Goal: Task Accomplishment & Management: Manage account settings

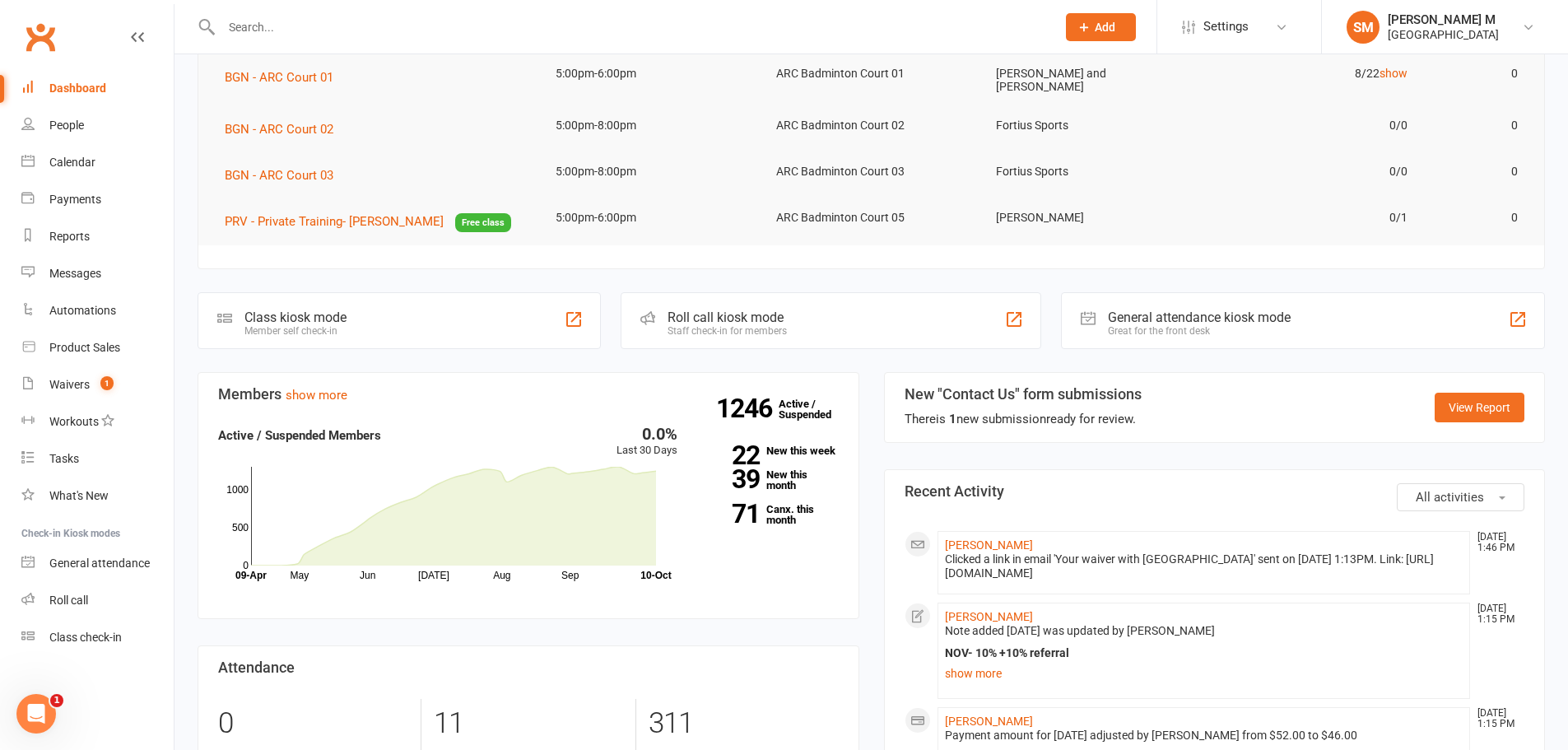
scroll to position [247, 0]
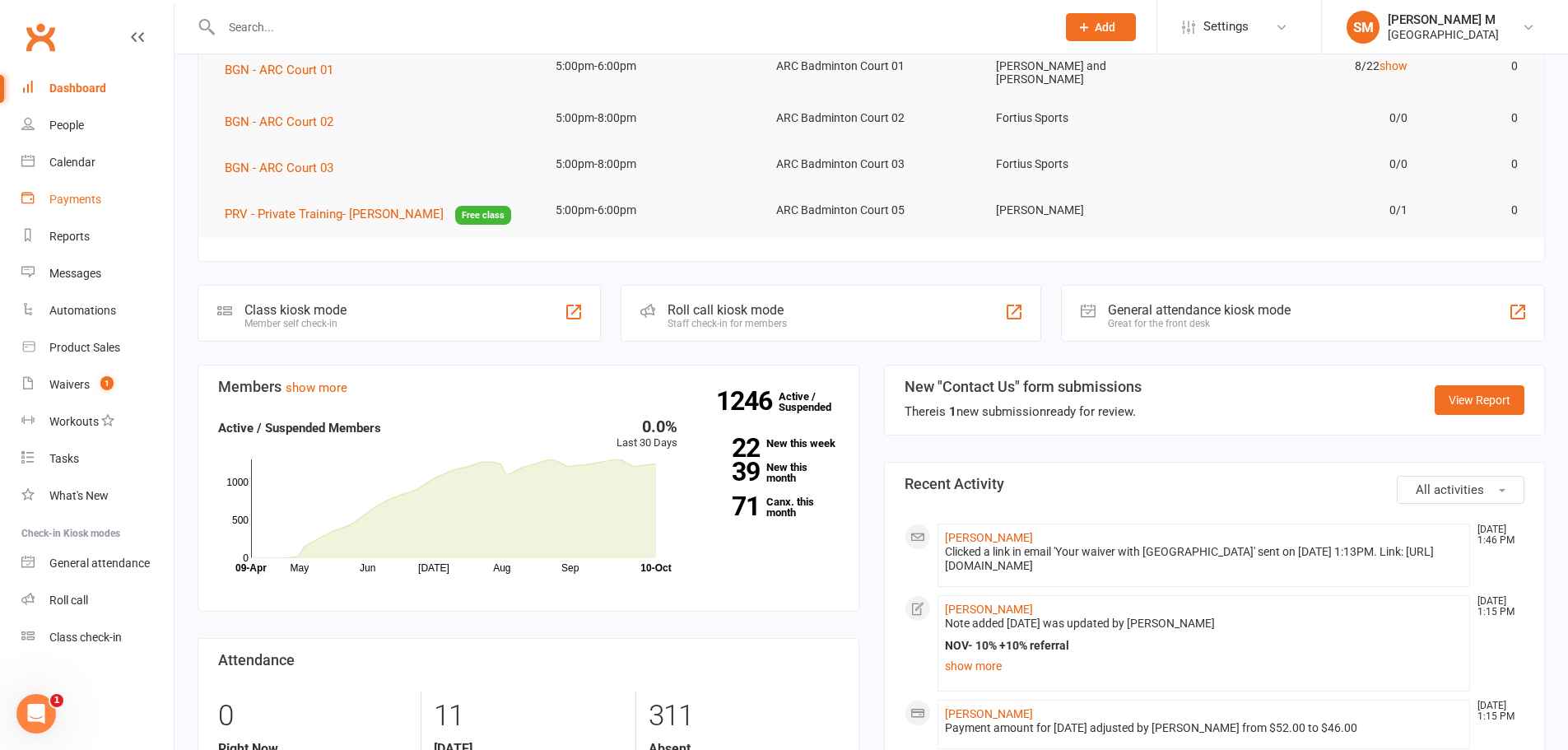
click at [62, 199] on div "Payments" at bounding box center [75, 200] width 52 height 13
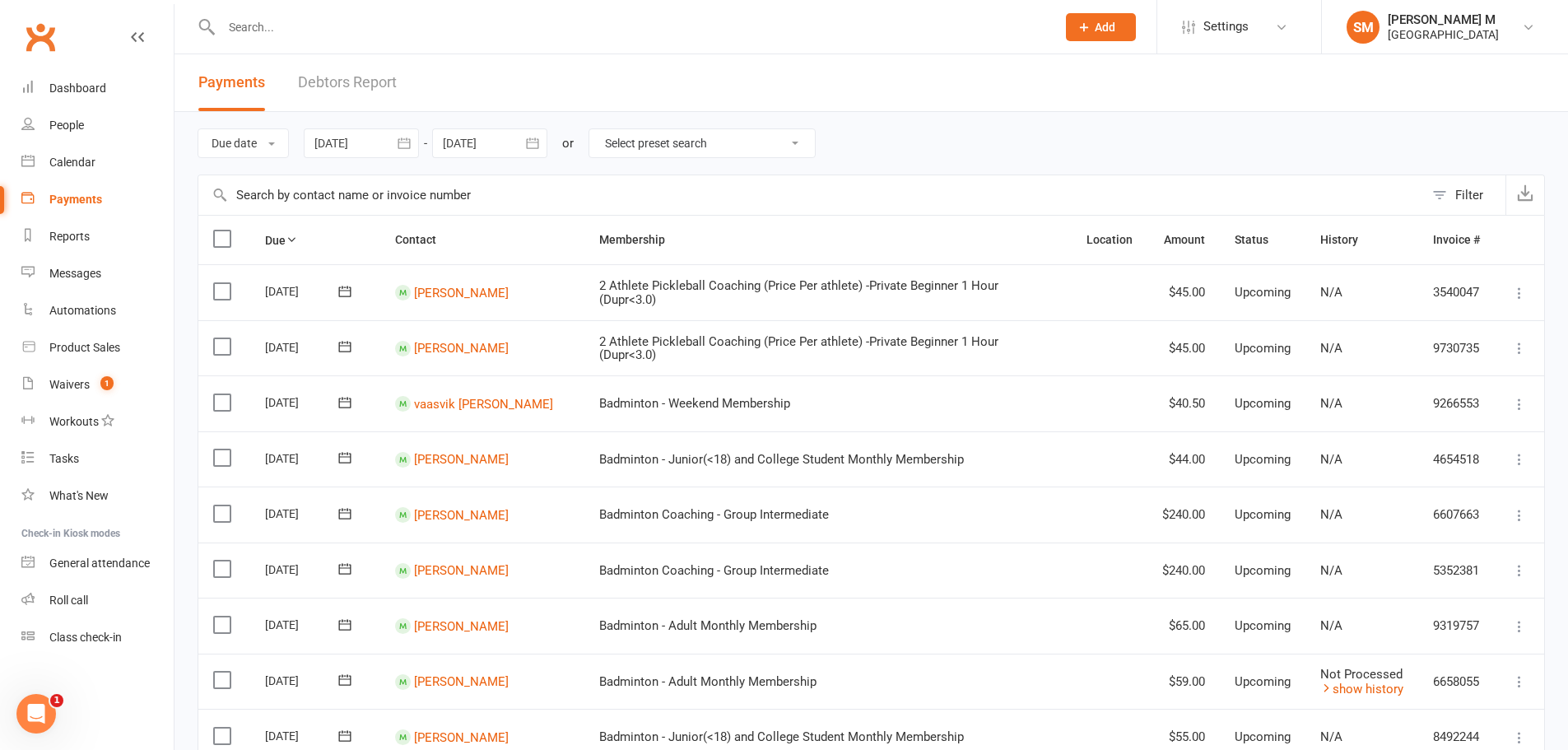
click at [410, 141] on icon "button" at bounding box center [403, 143] width 12 height 10
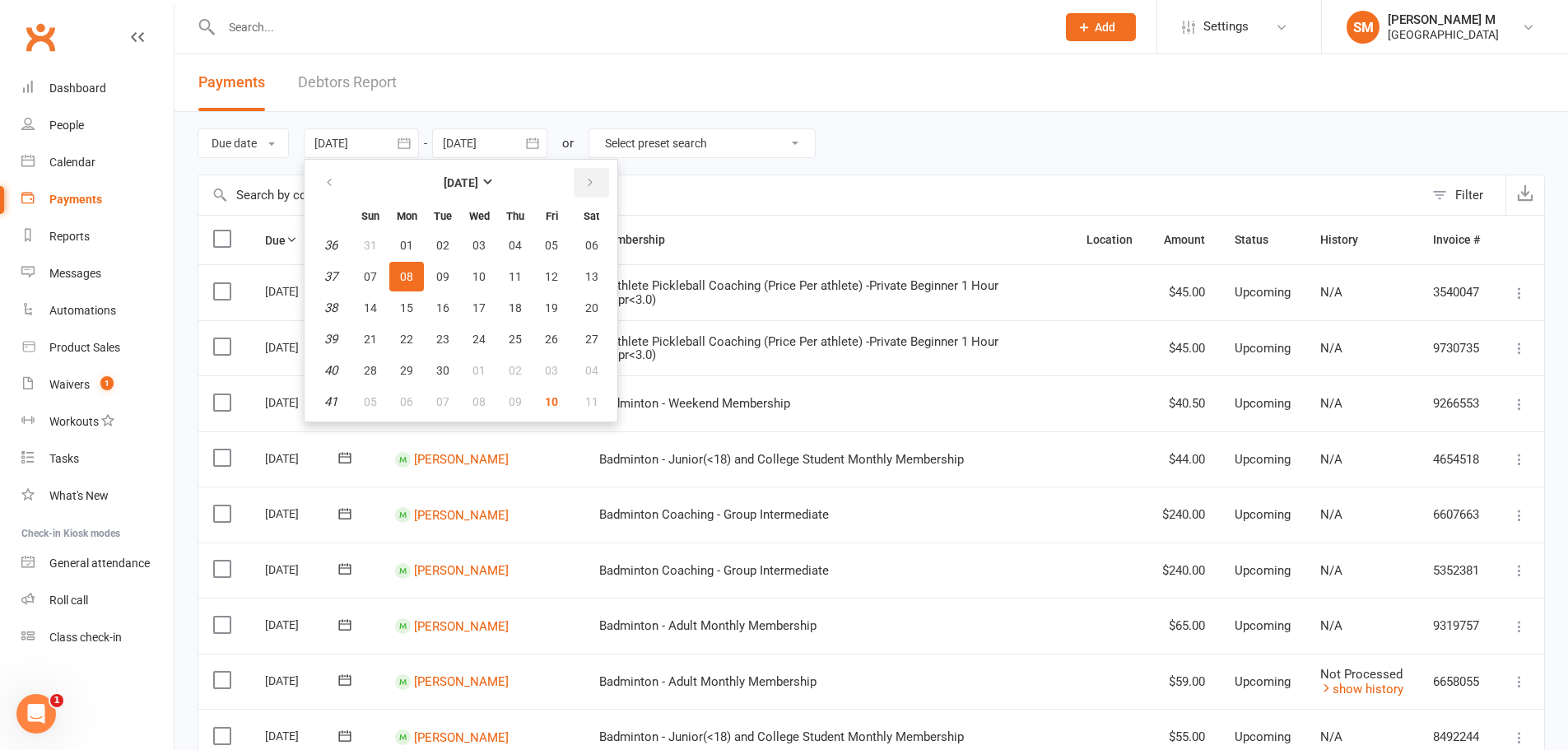
click at [594, 187] on icon "button" at bounding box center [590, 183] width 11 height 13
click at [594, 177] on icon "button" at bounding box center [590, 183] width 11 height 13
click at [583, 234] on button "01" at bounding box center [591, 245] width 42 height 29
type input "[DATE]"
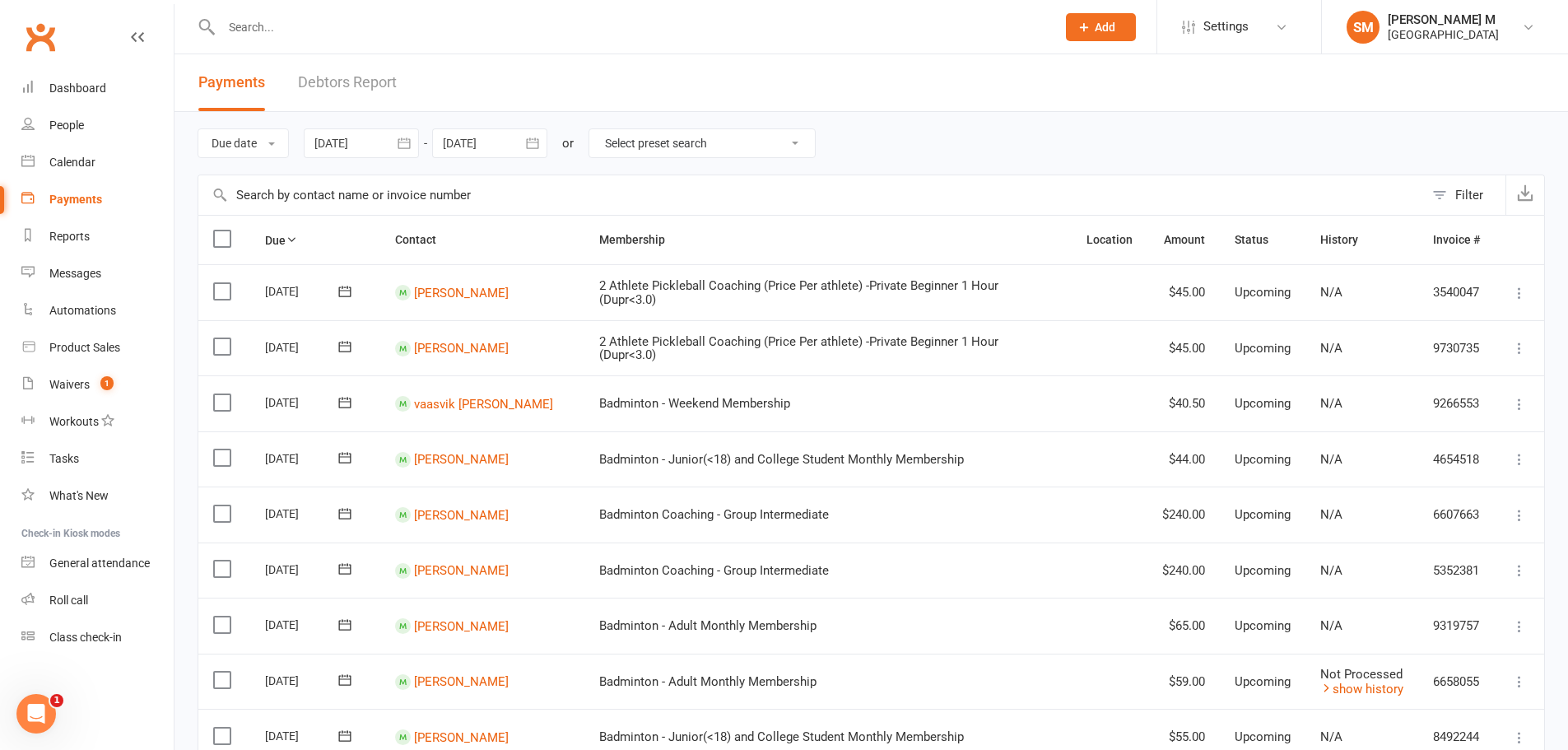
click at [535, 139] on icon "button" at bounding box center [532, 143] width 12 height 10
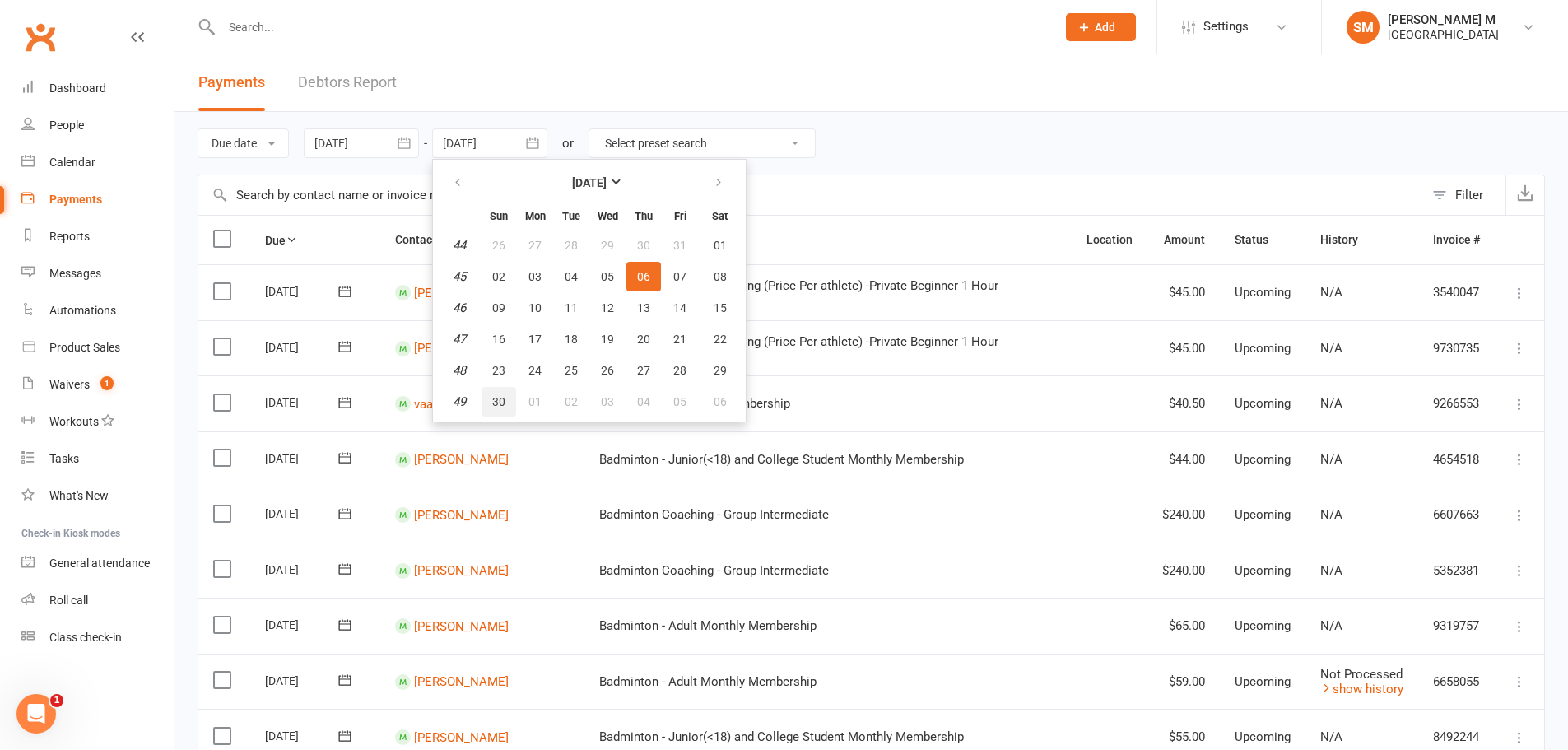
click at [492, 394] on button "30" at bounding box center [499, 401] width 34 height 29
type input "[DATE]"
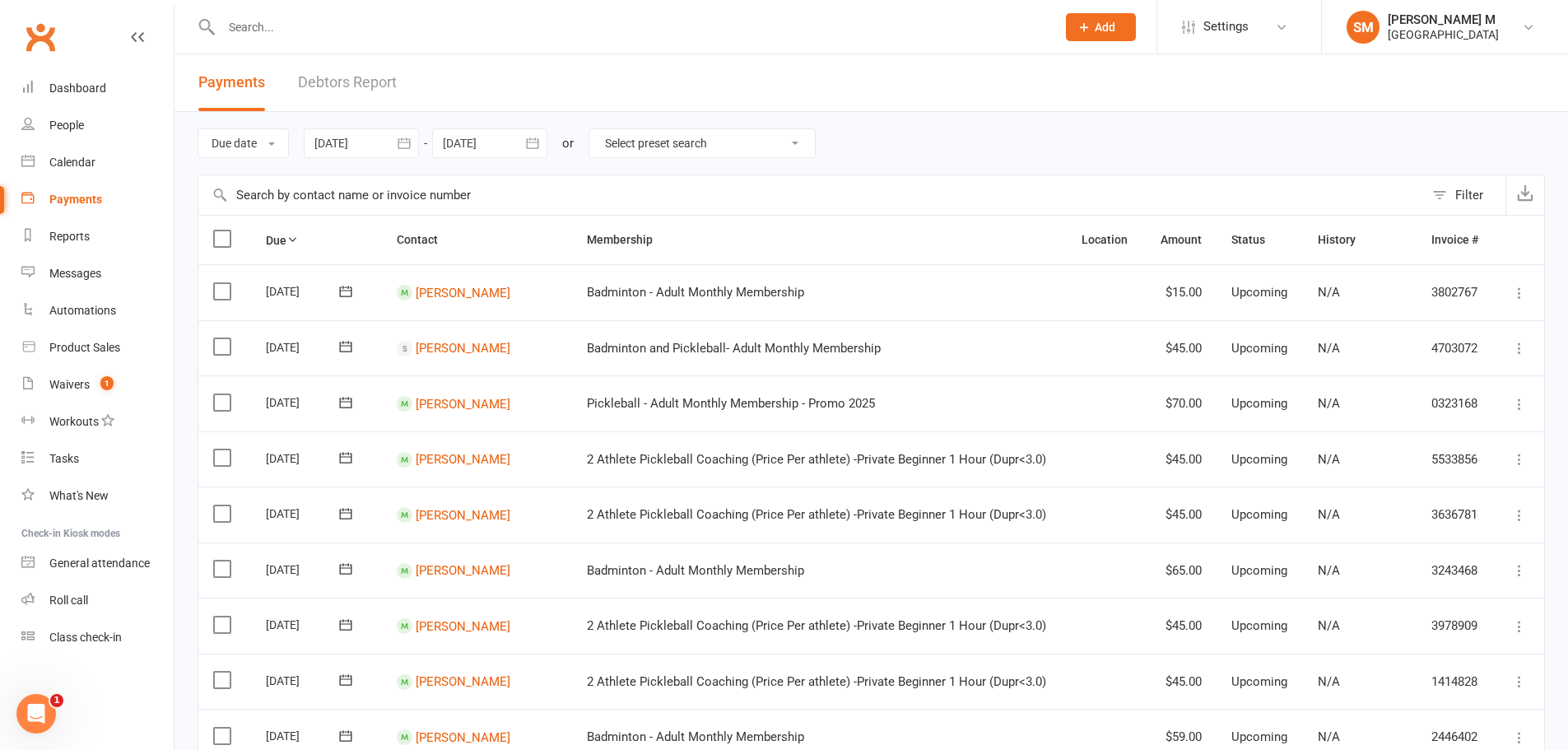
click at [419, 132] on button "button" at bounding box center [404, 143] width 29 height 29
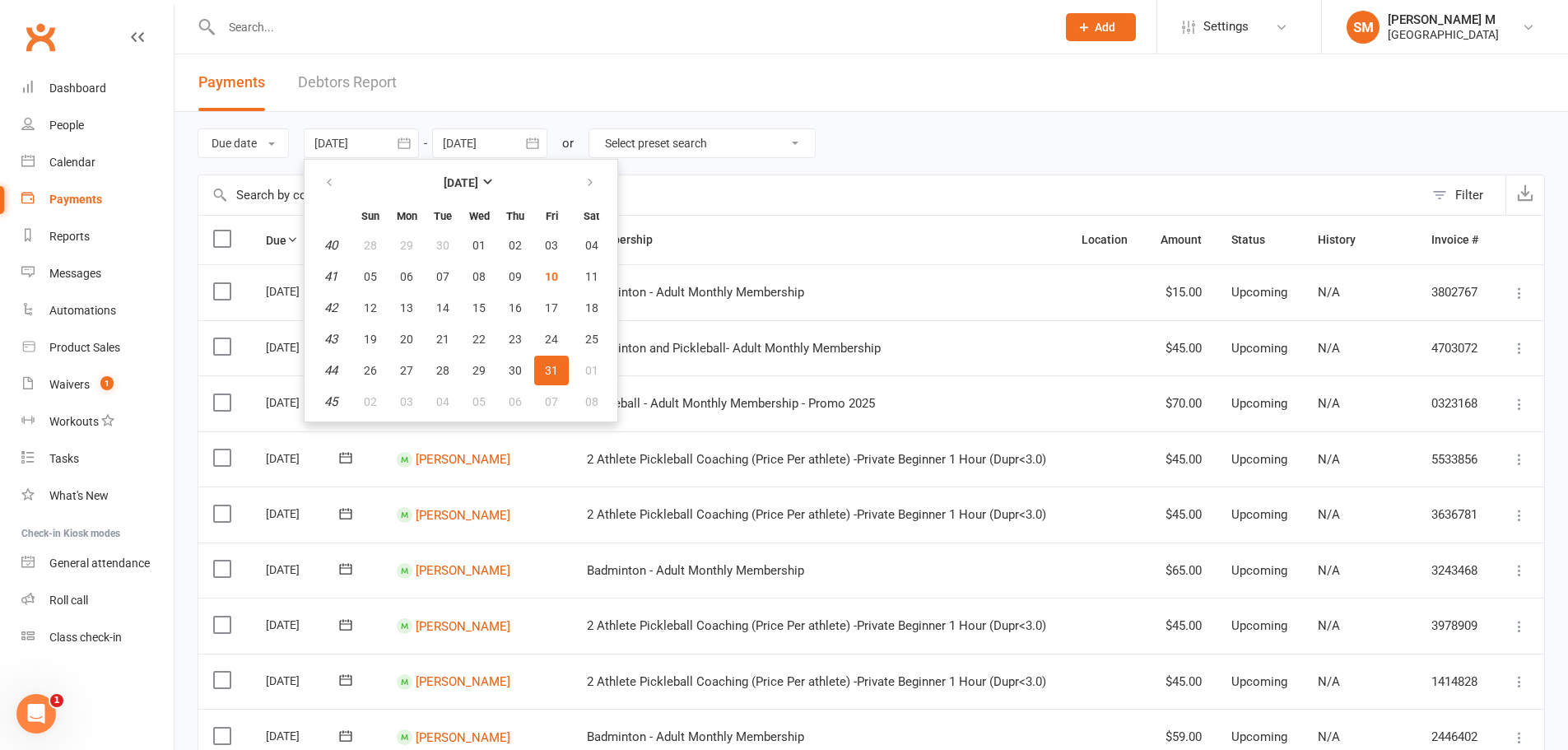
click at [352, 183] on th at bounding box center [331, 183] width 42 height 36
click at [466, 238] on button "01" at bounding box center [479, 245] width 34 height 29
type input "[DATE]"
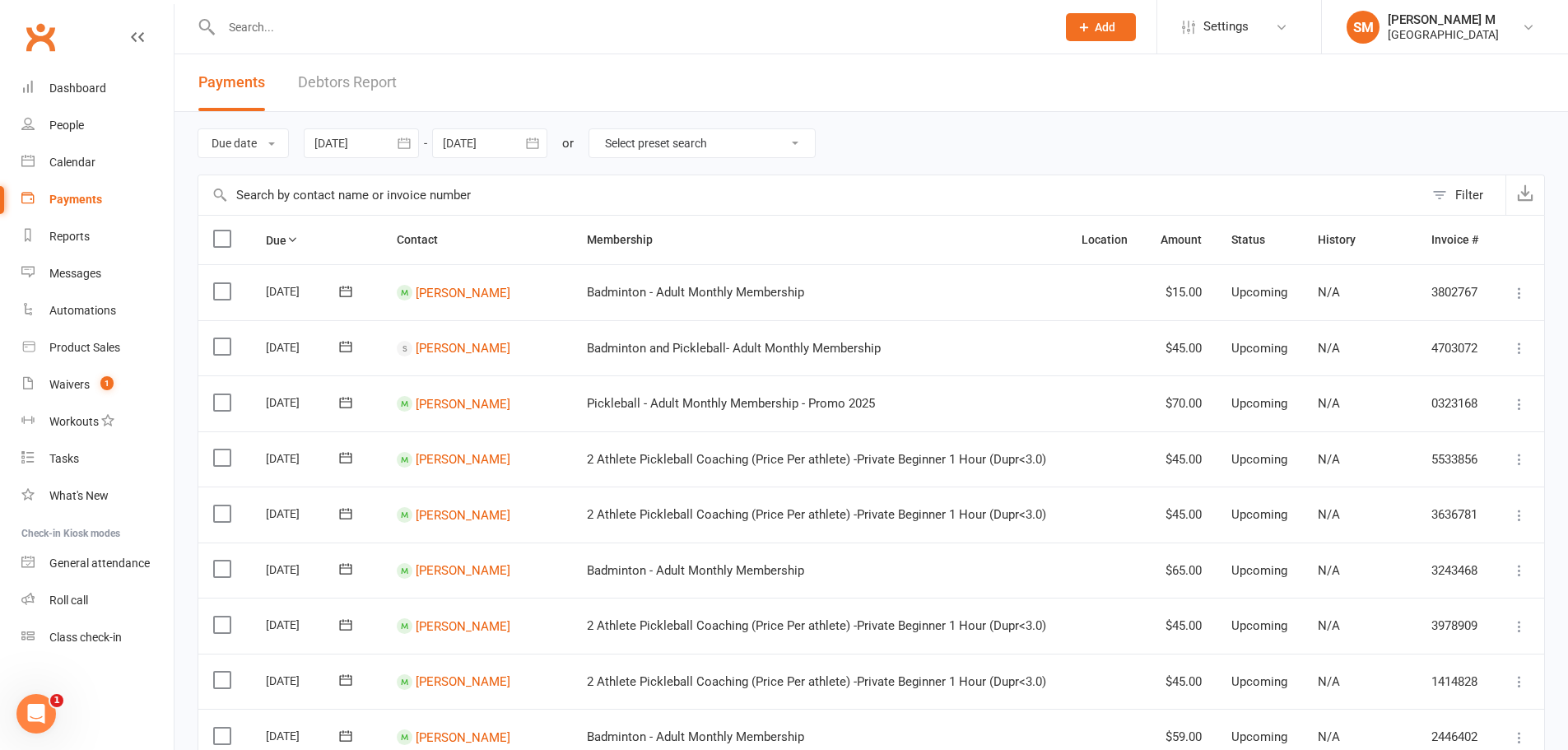
click at [532, 144] on icon "button" at bounding box center [532, 143] width 16 height 16
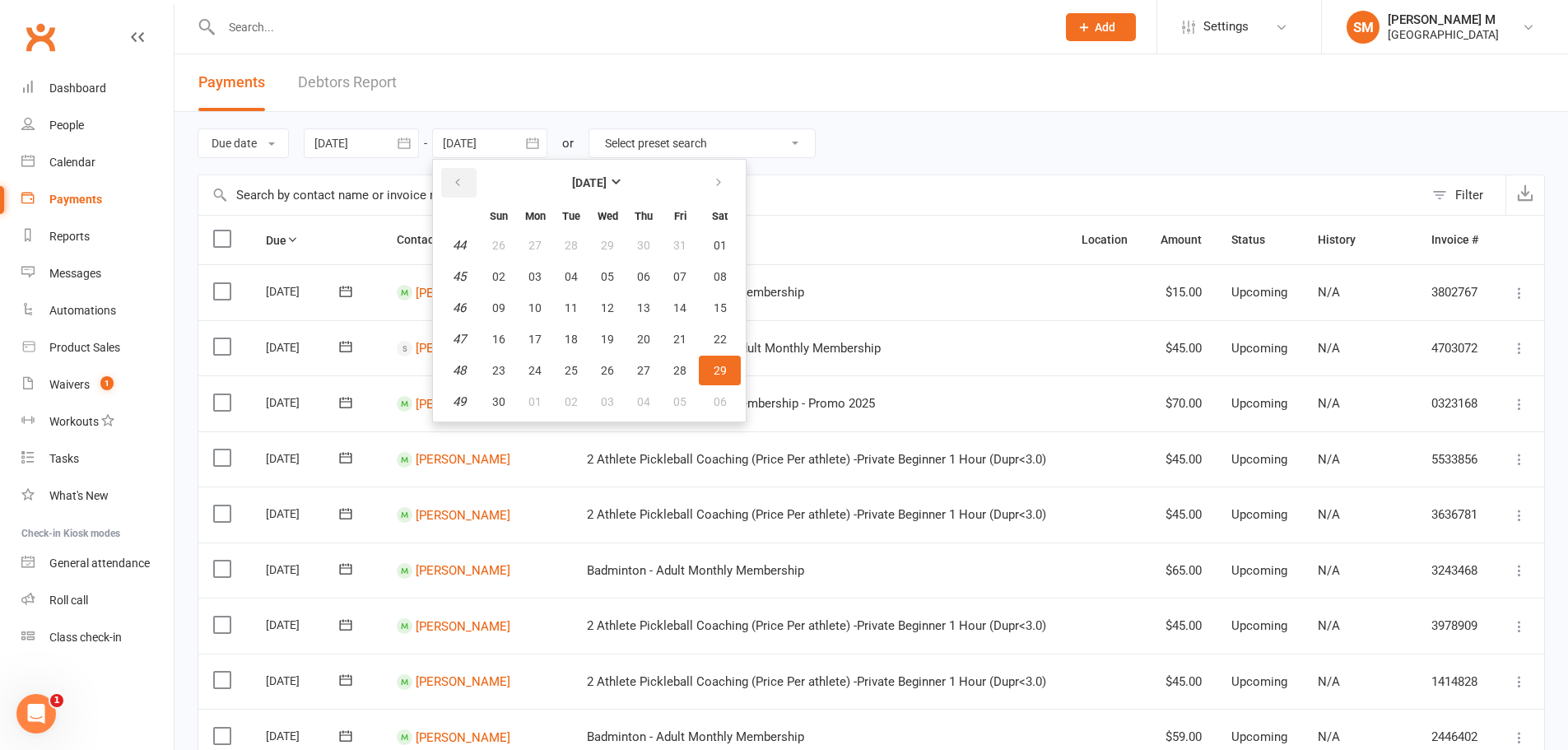
click at [468, 185] on button "button" at bounding box center [458, 183] width 35 height 29
click at [667, 373] on button "31" at bounding box center [679, 370] width 34 height 29
type input "[DATE]"
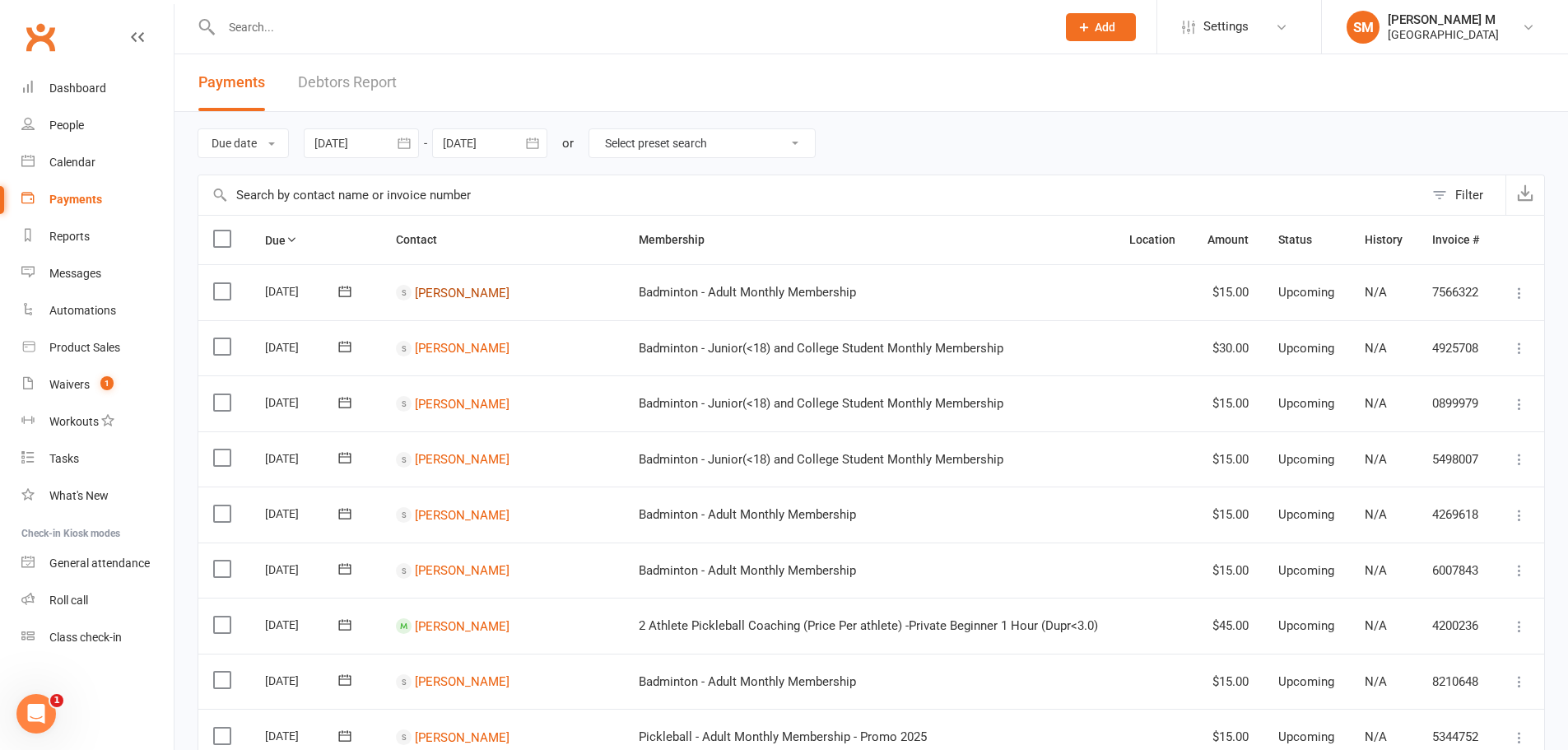
click at [492, 294] on link "[PERSON_NAME]" at bounding box center [463, 293] width 95 height 15
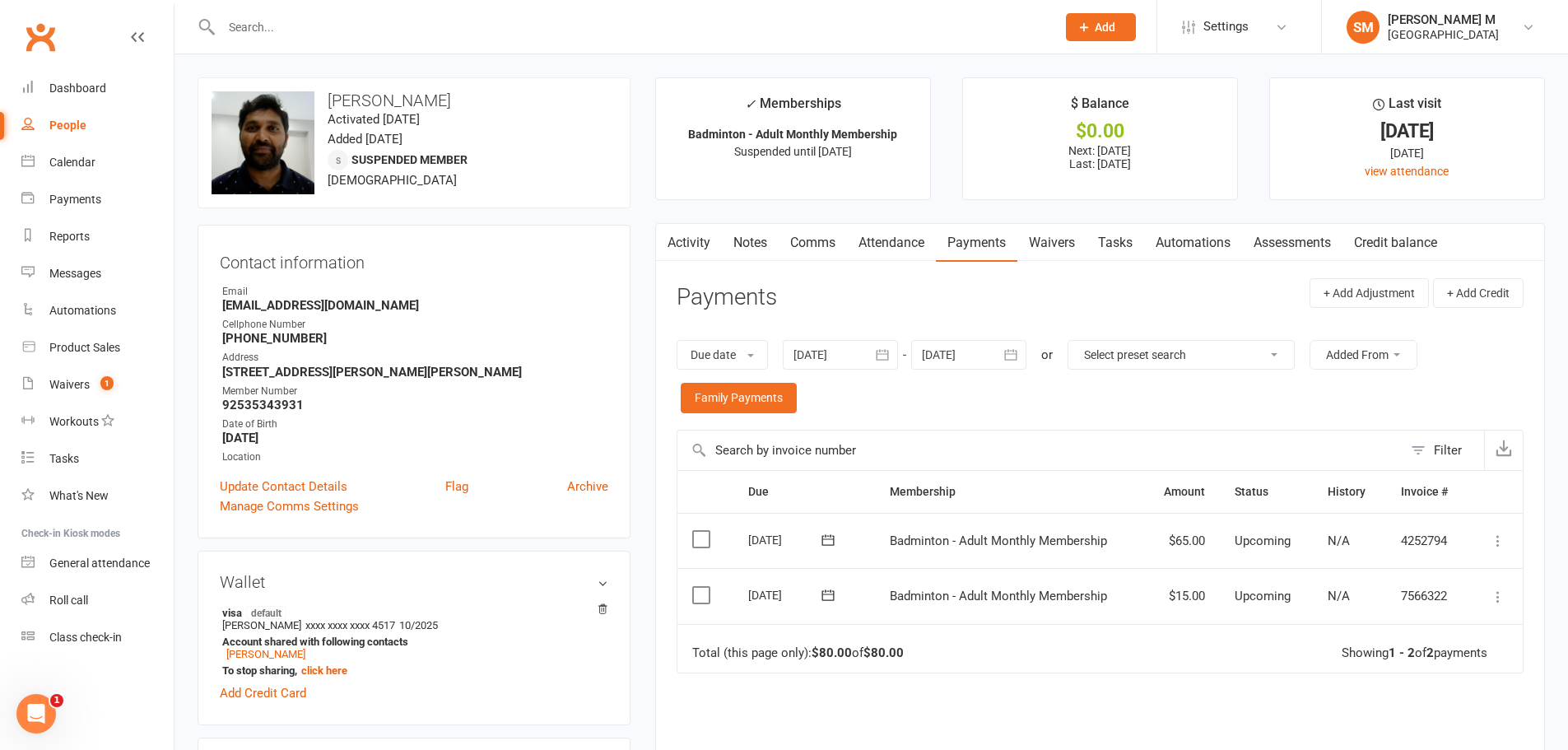
click at [888, 348] on icon "button" at bounding box center [882, 355] width 16 height 16
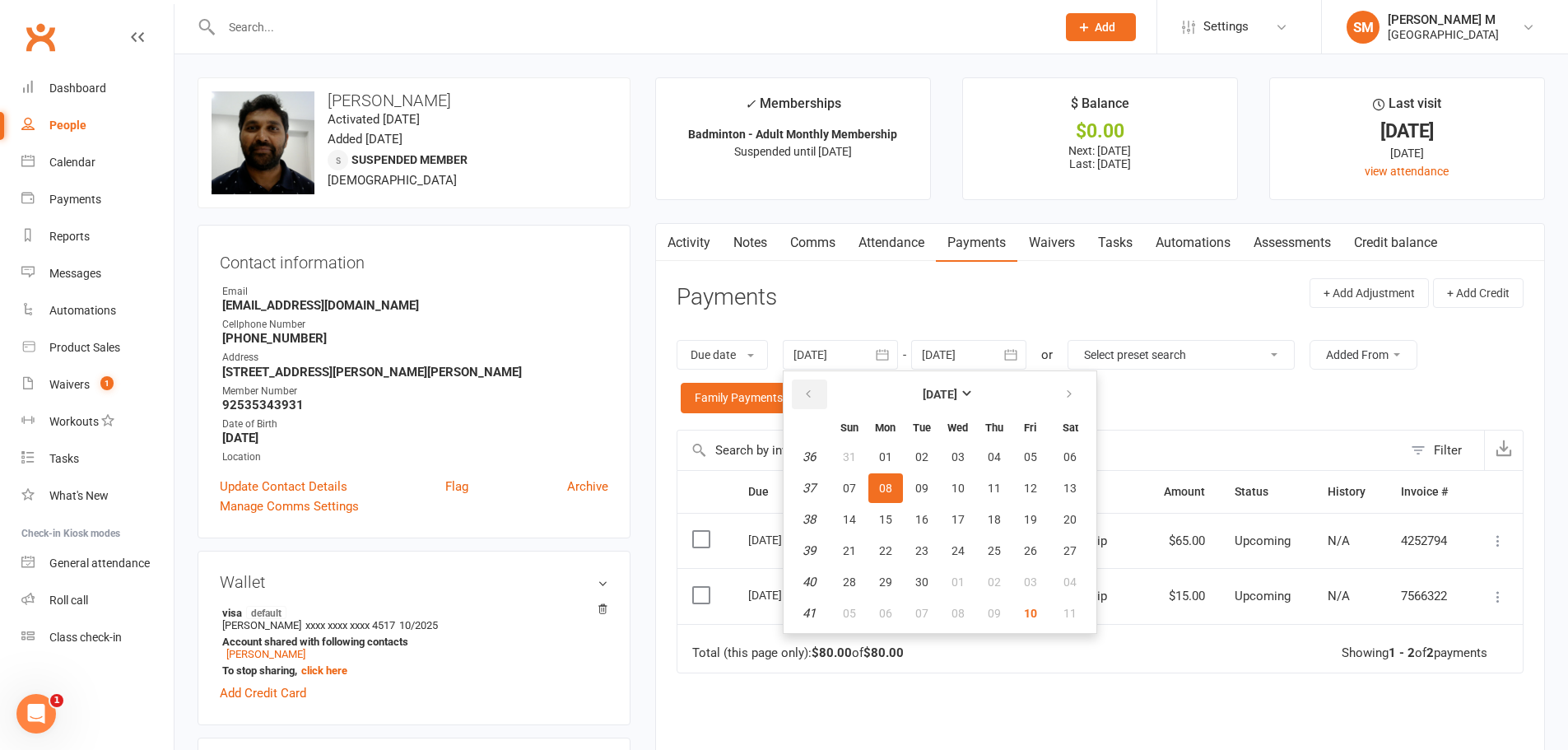
click at [813, 383] on button "button" at bounding box center [809, 394] width 35 height 29
click at [861, 446] on button "01" at bounding box center [850, 456] width 34 height 29
type input "[DATE]"
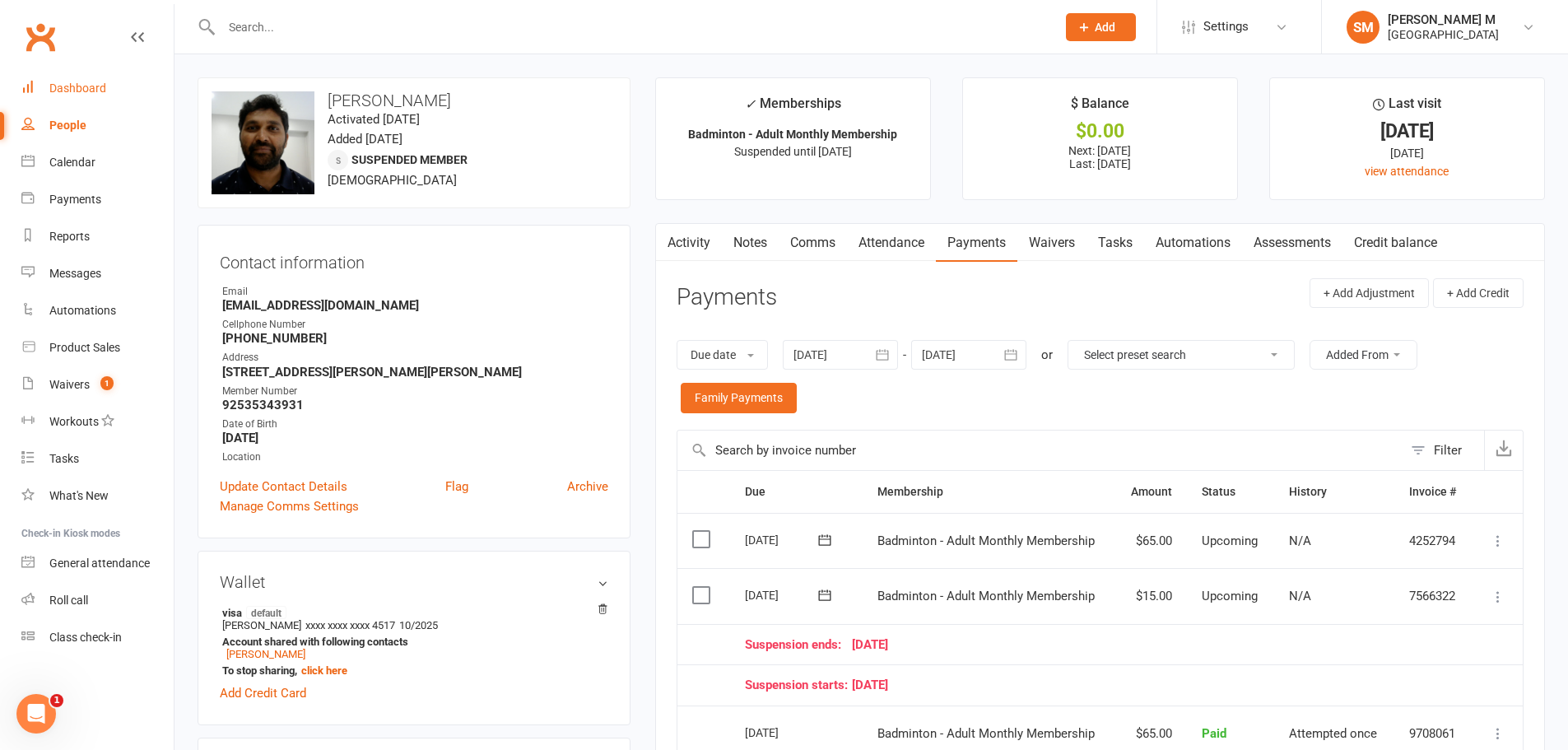
click at [103, 76] on link "Dashboard" at bounding box center [98, 88] width 152 height 37
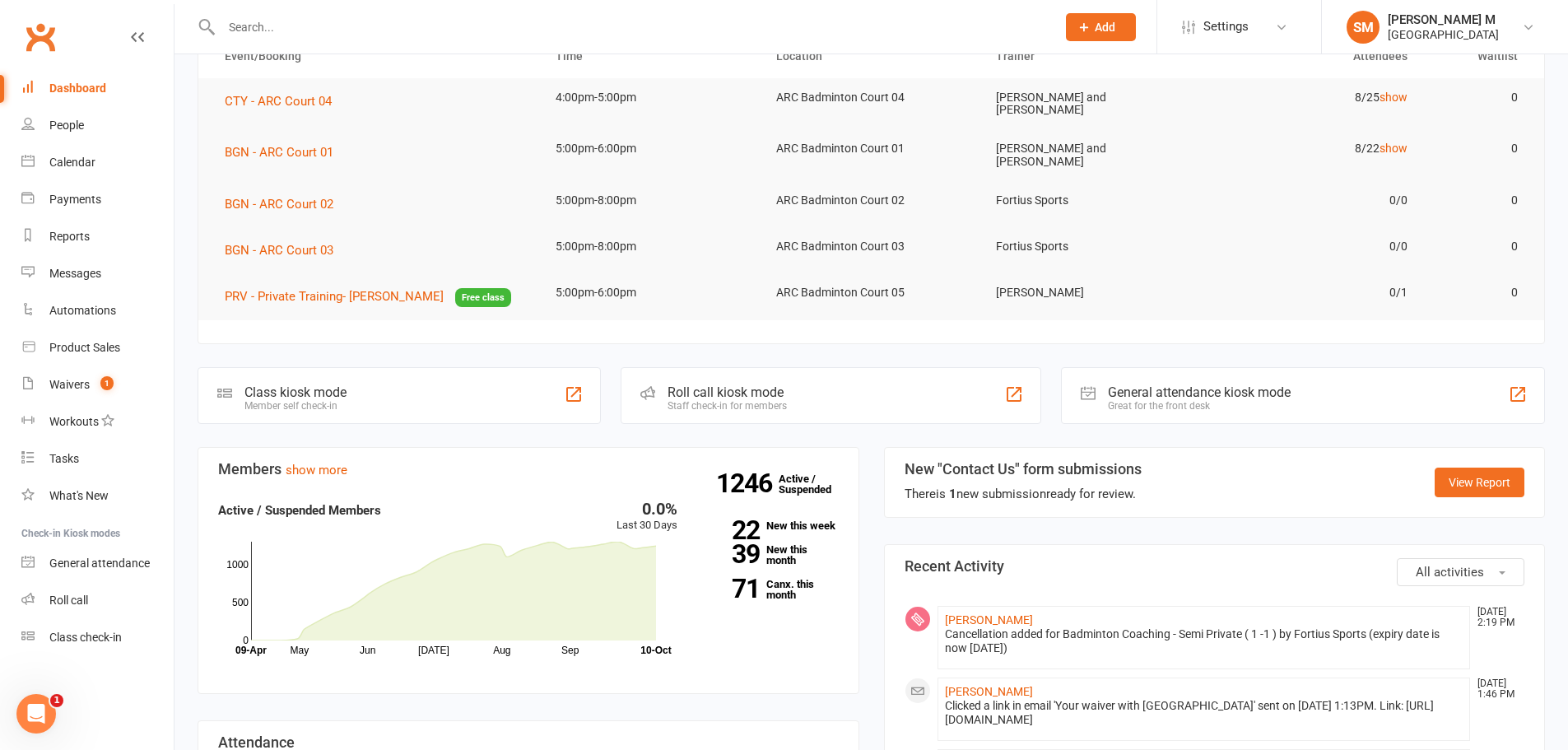
scroll to position [247, 0]
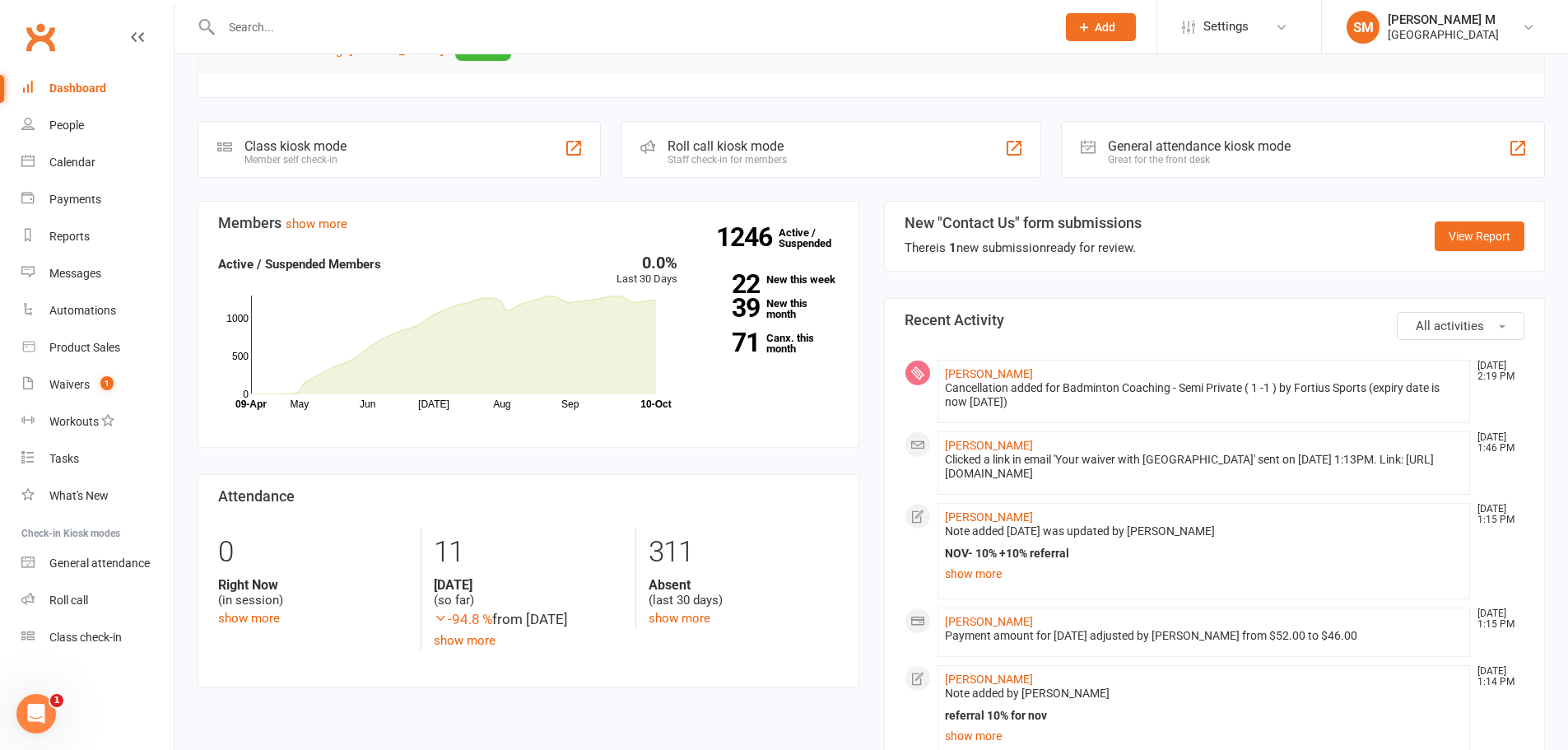
scroll to position [412, 0]
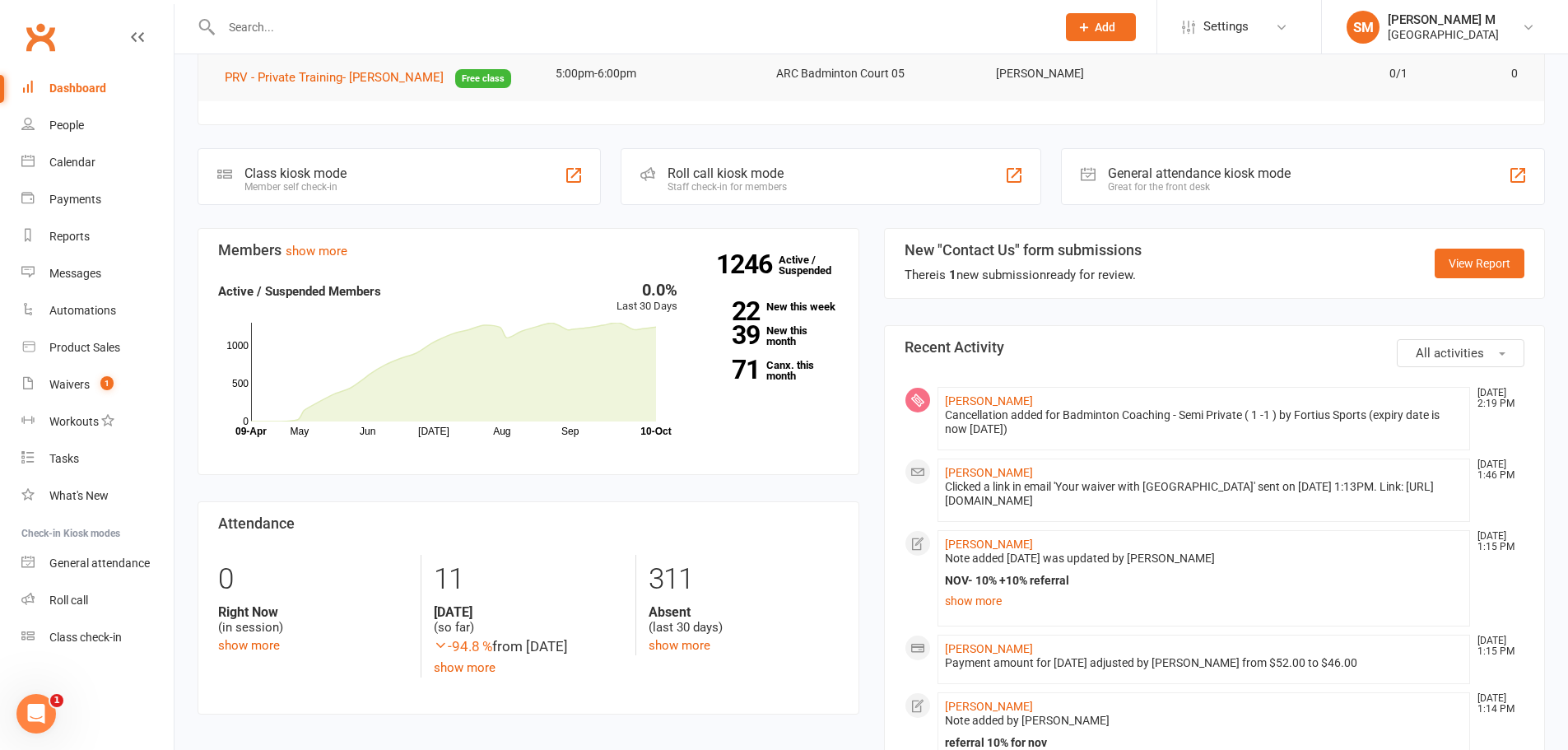
scroll to position [385, 0]
